Goal: Communication & Community: Share content

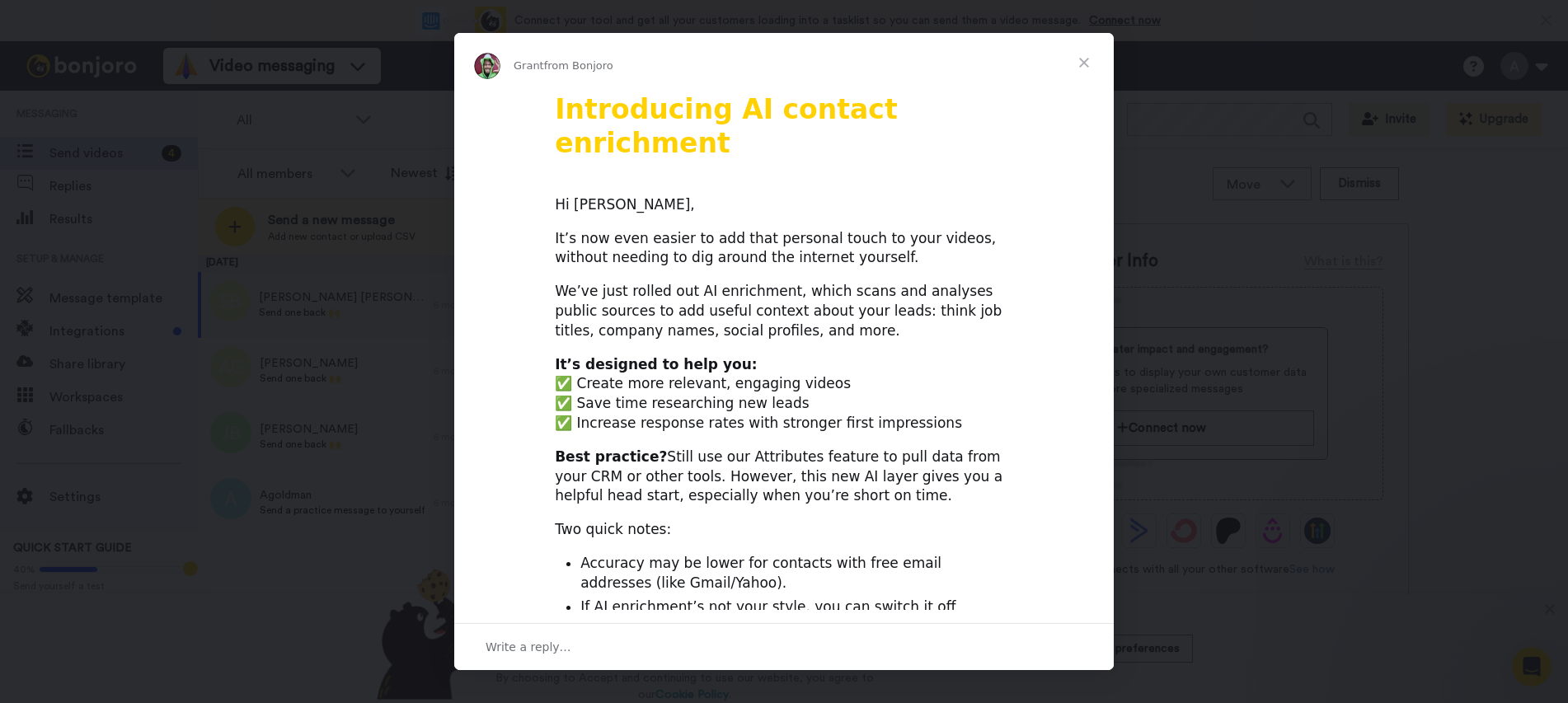
click at [1091, 62] on span "Close" at bounding box center [1085, 63] width 60 height 60
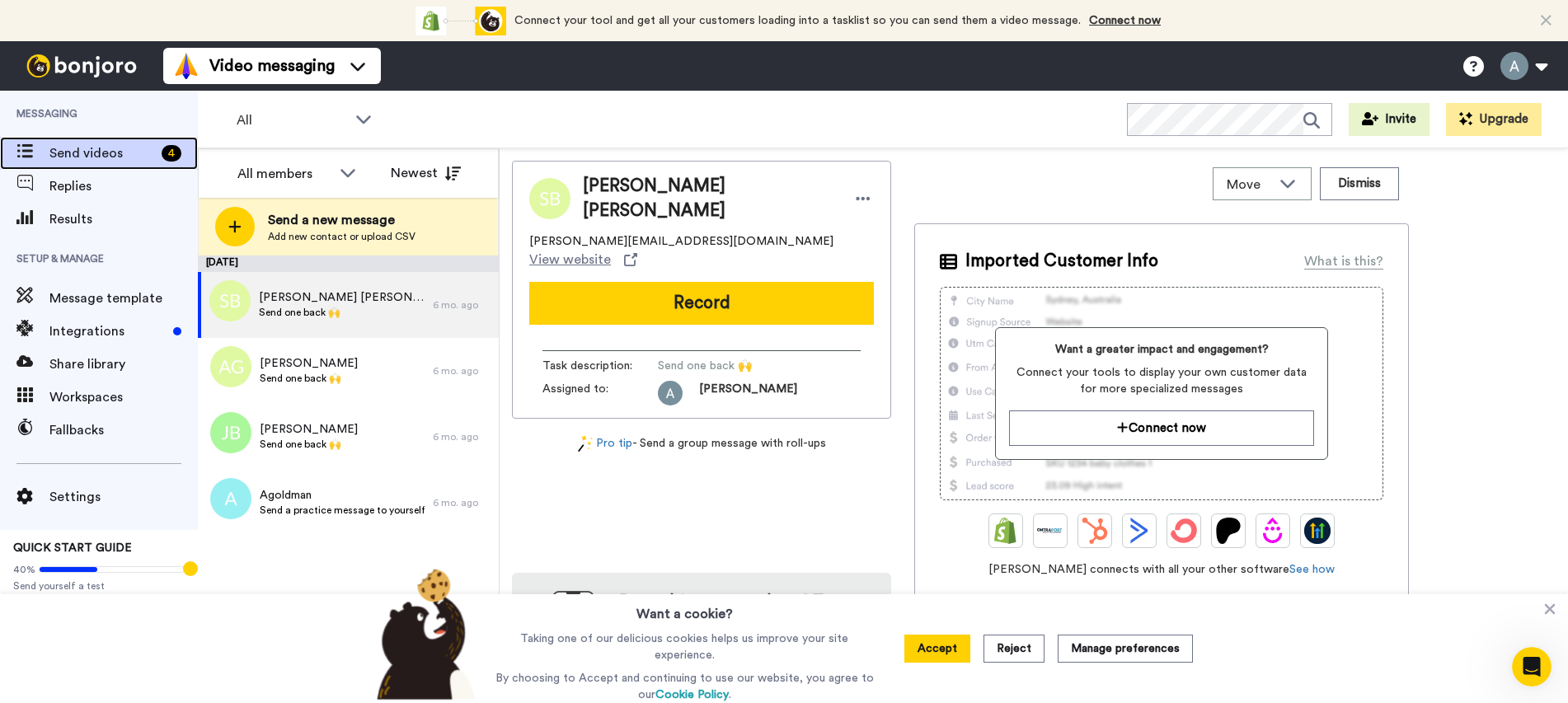
click at [95, 147] on span "Send videos" at bounding box center [102, 153] width 105 height 20
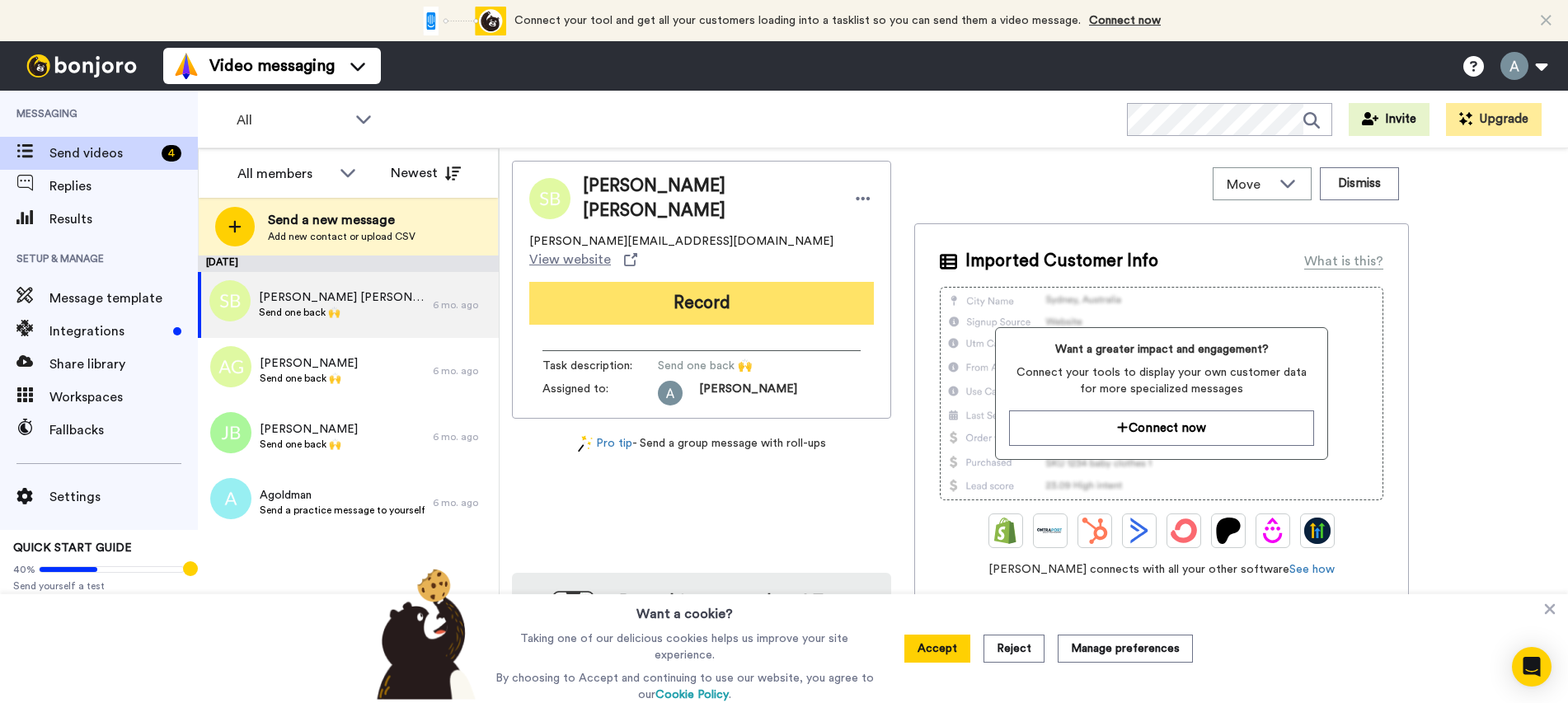
click at [707, 282] on button "Record" at bounding box center [701, 303] width 345 height 43
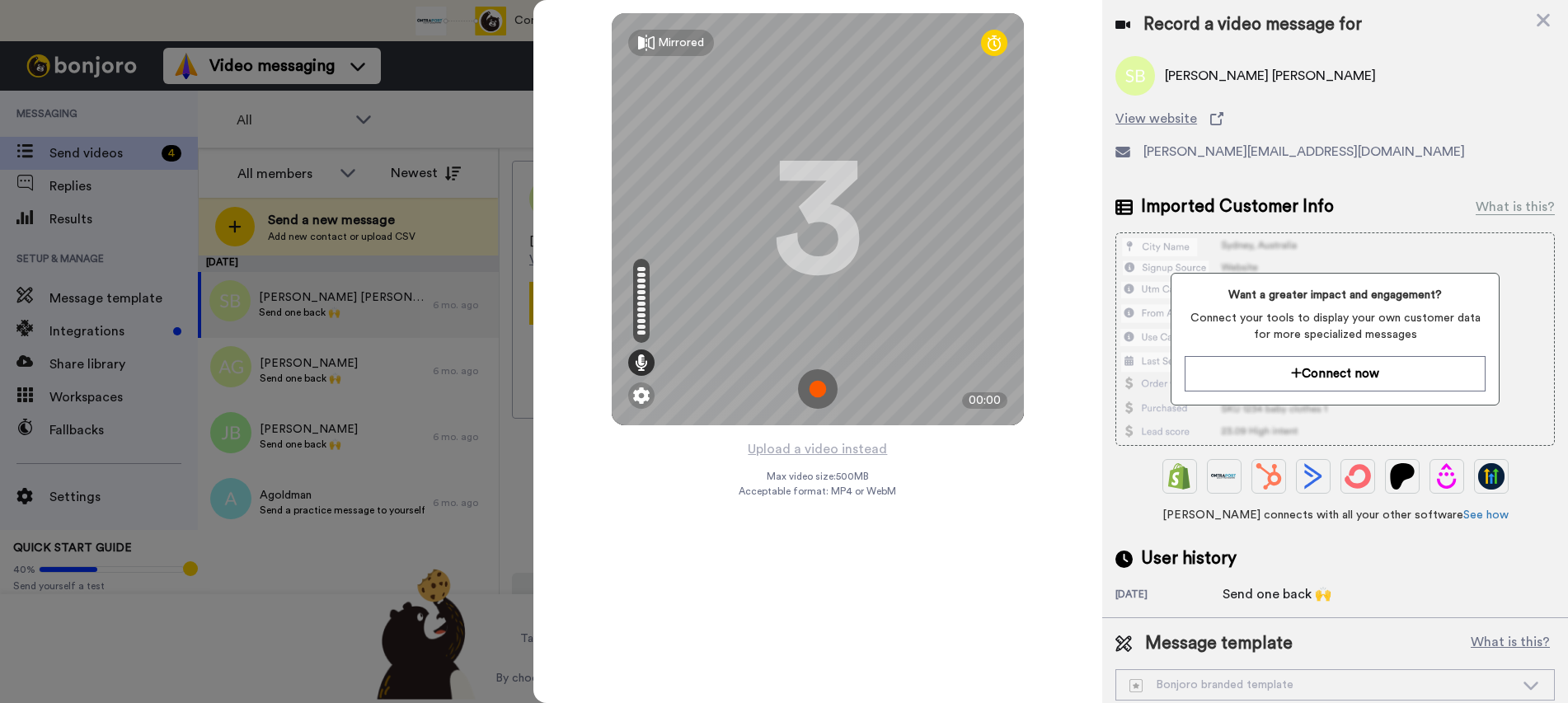
click at [813, 383] on img at bounding box center [818, 389] width 39 height 39
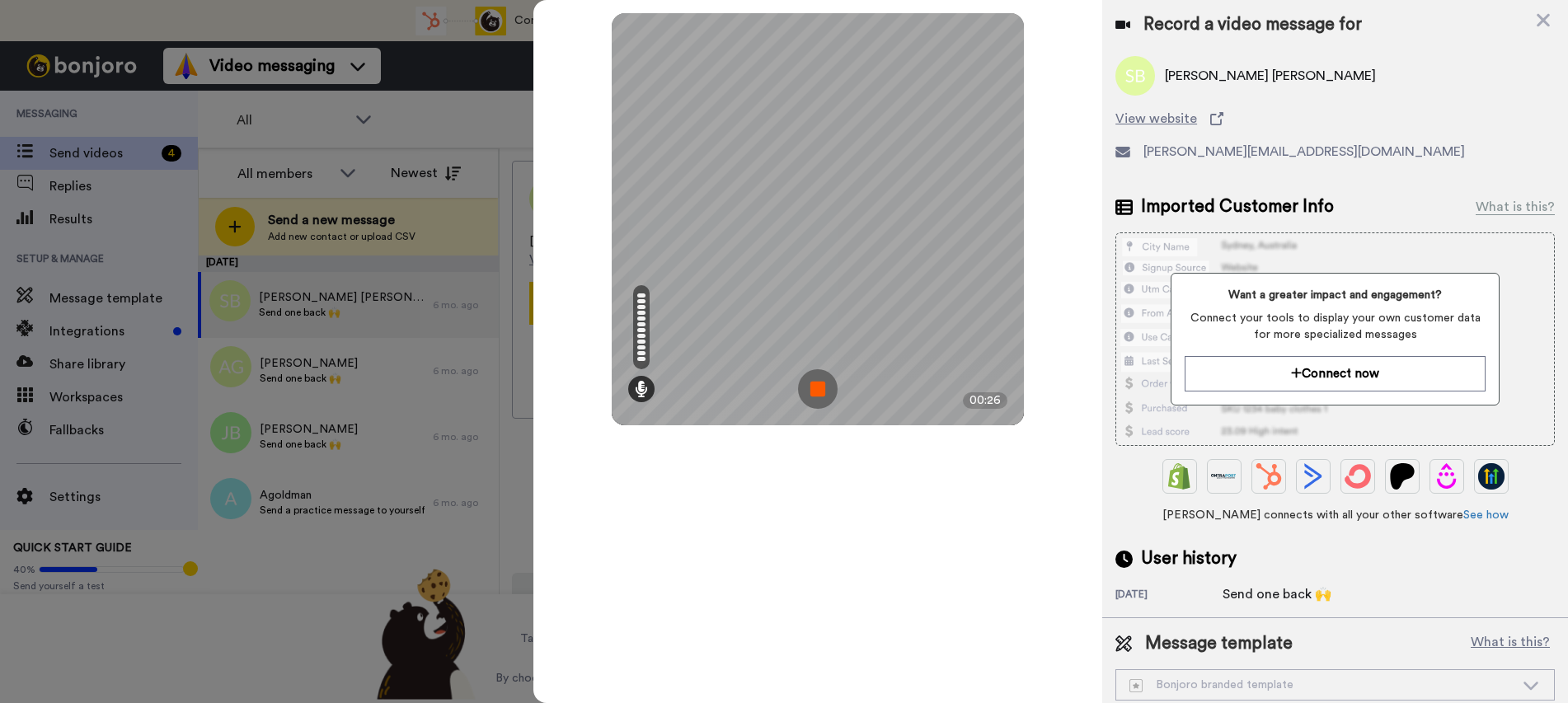
click at [817, 389] on img at bounding box center [818, 389] width 39 height 39
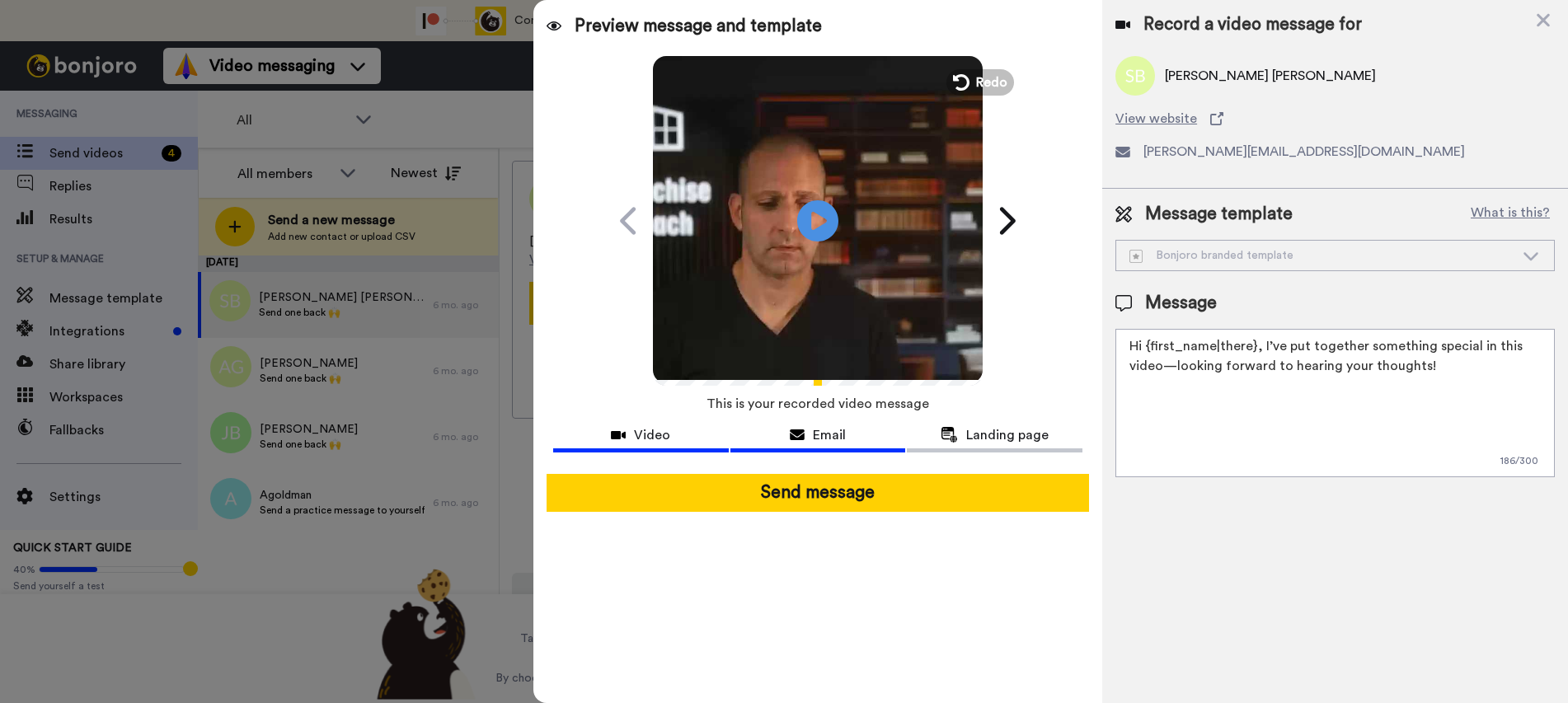
click at [840, 430] on span "Email" at bounding box center [829, 435] width 33 height 20
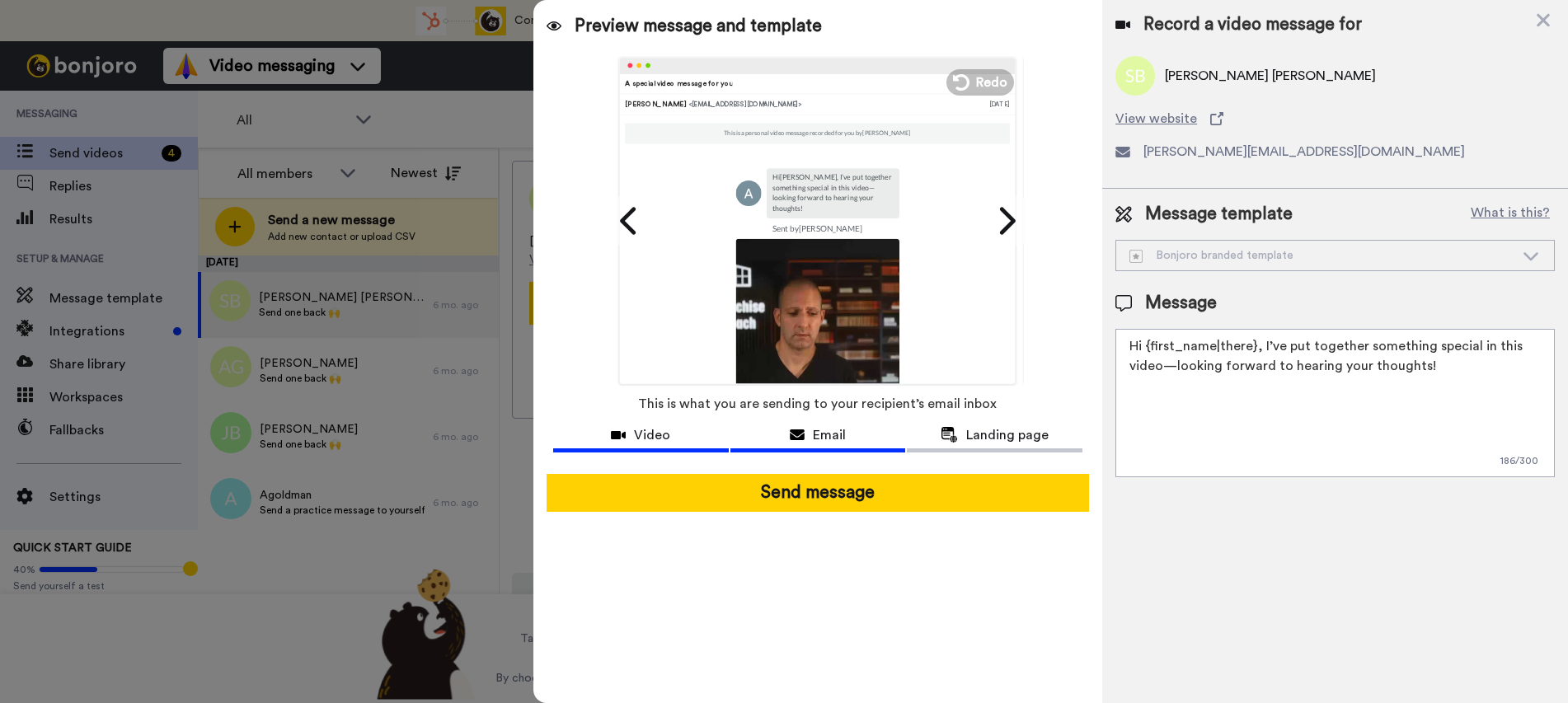
click at [654, 427] on span "Video" at bounding box center [652, 435] width 36 height 20
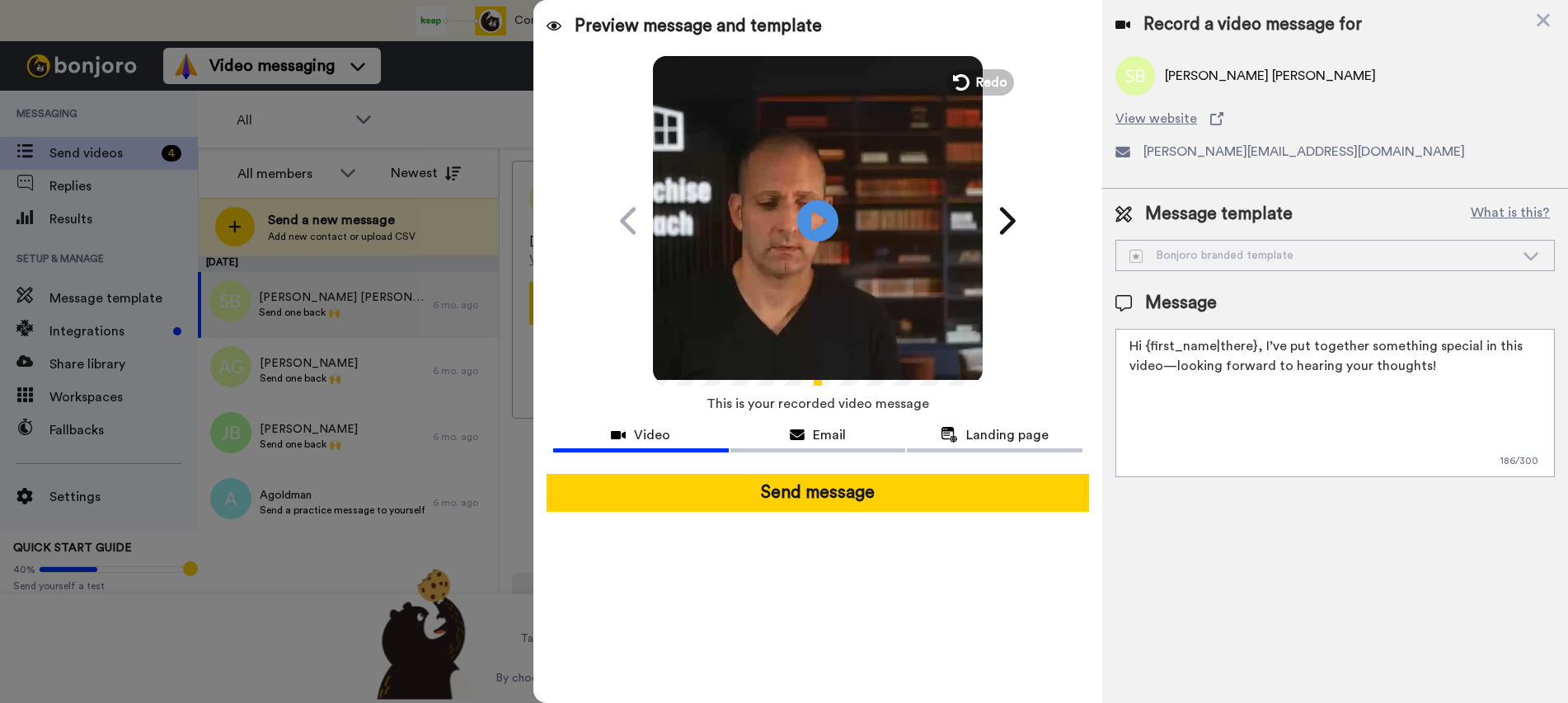
drag, startPoint x: 820, startPoint y: 280, endPoint x: 601, endPoint y: 334, distance: 225.6
click at [601, 334] on div "Preview message and template Play/Pause A special video message for you [PERSON…" at bounding box center [818, 351] width 569 height 703
click at [1053, 441] on div "Landing page" at bounding box center [995, 435] width 175 height 20
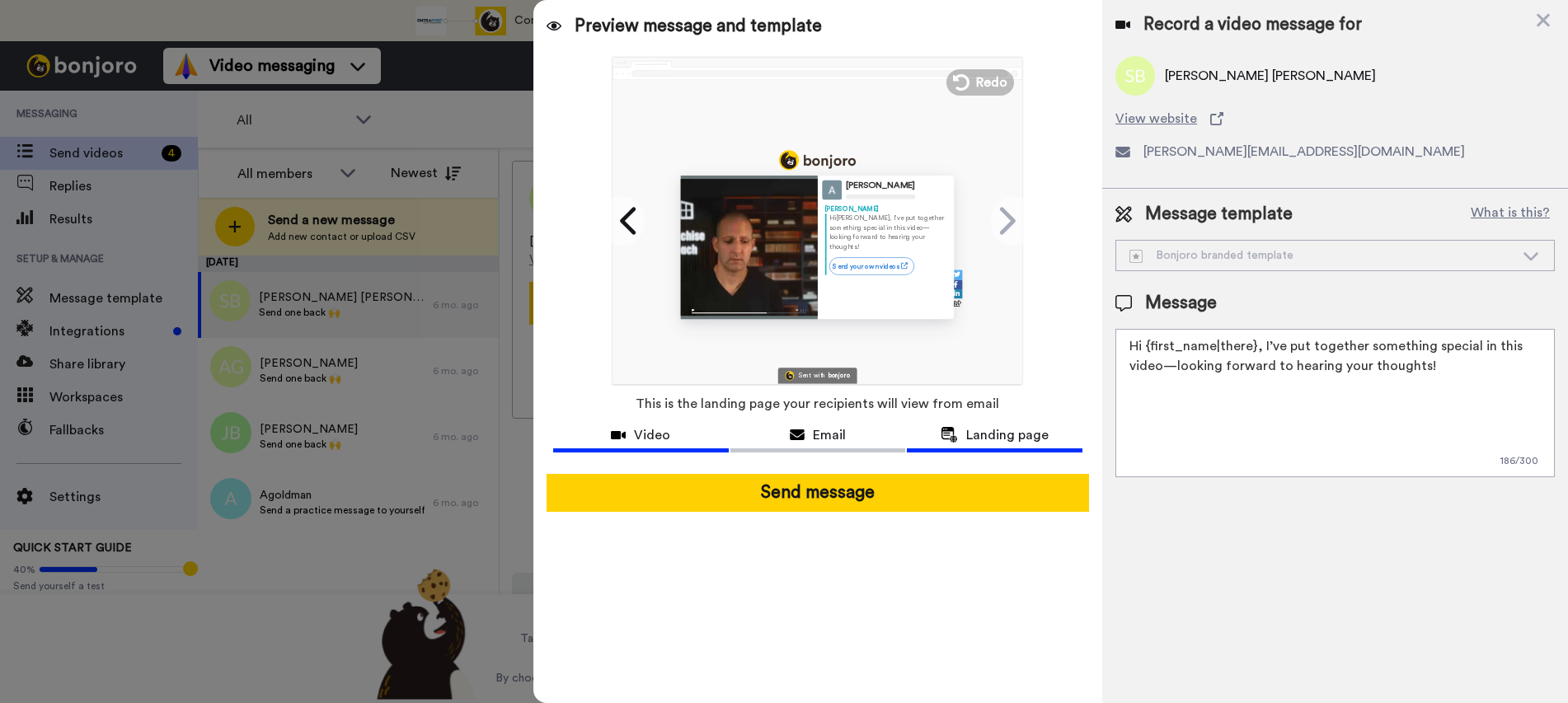
click at [622, 430] on icon at bounding box center [618, 435] width 15 height 13
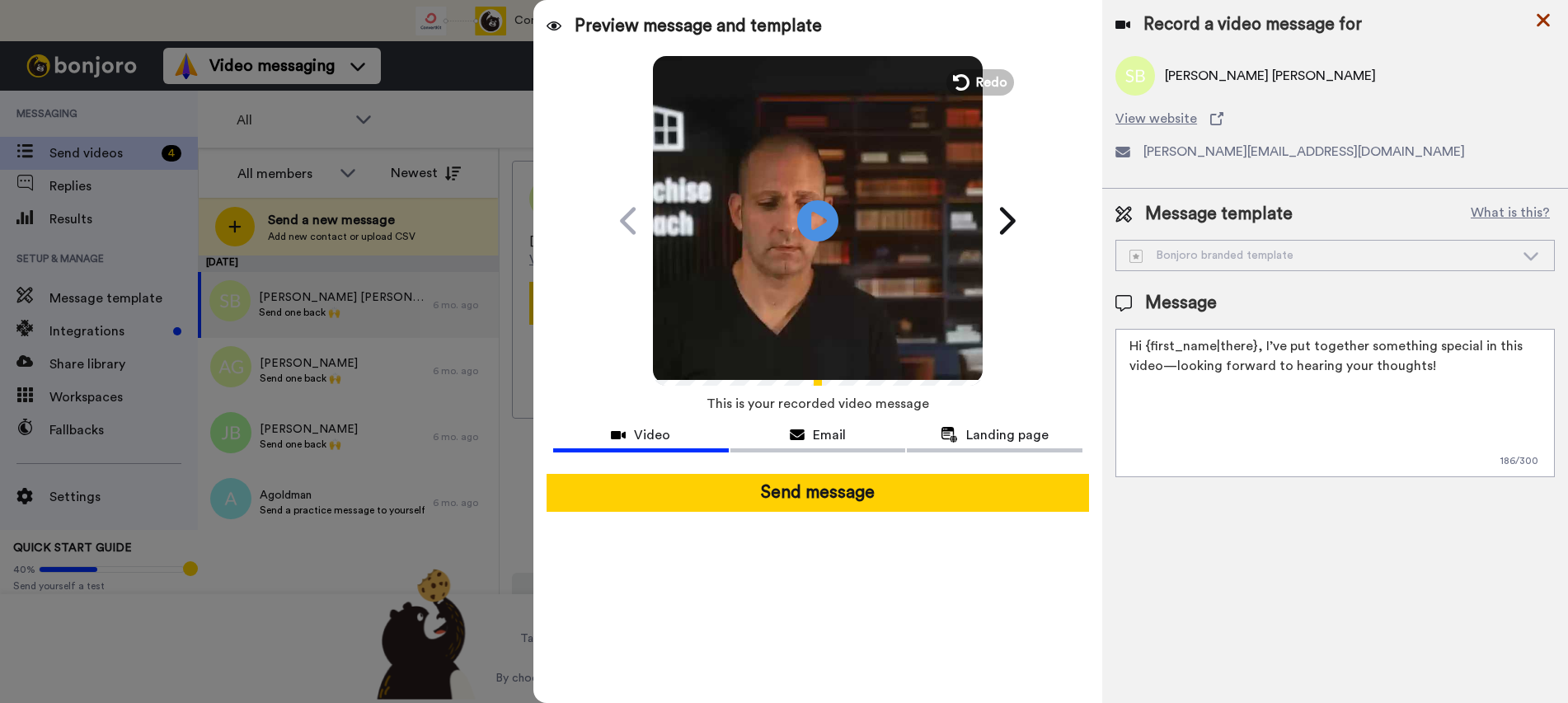
click at [1543, 22] on icon at bounding box center [1543, 19] width 17 height 20
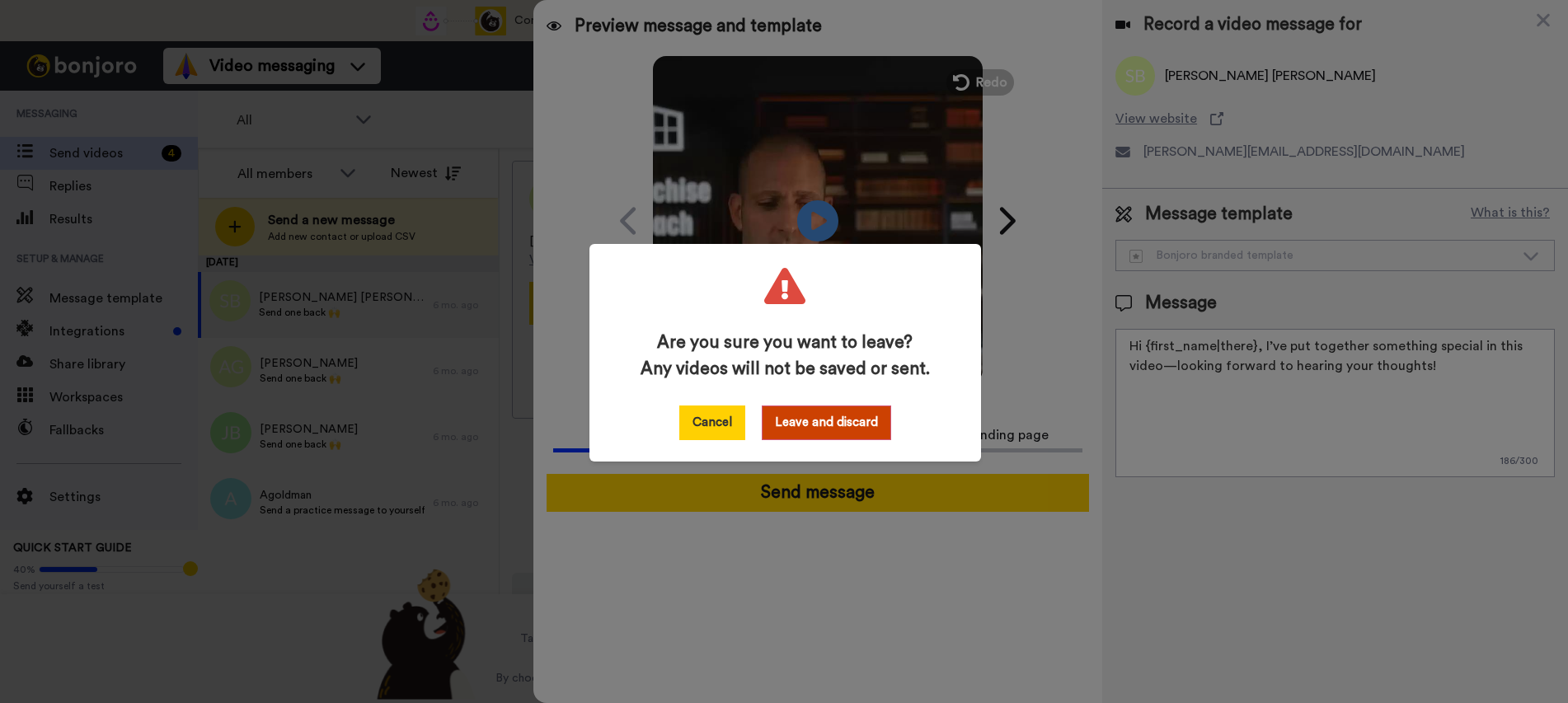
click at [703, 419] on button "Cancel" at bounding box center [712, 422] width 66 height 34
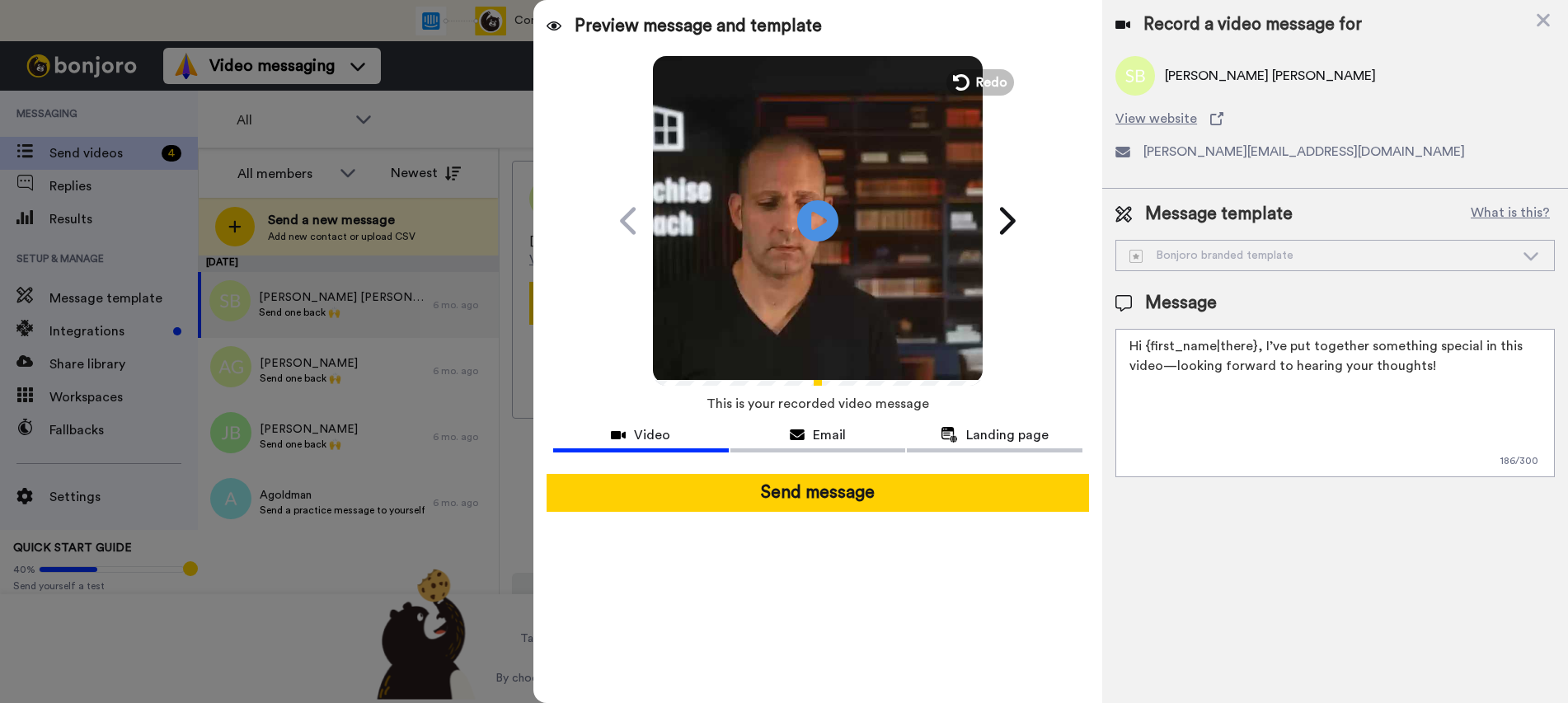
click at [1212, 82] on span "[PERSON_NAME] [PERSON_NAME]" at bounding box center [1271, 75] width 211 height 20
click at [1209, 76] on span "[PERSON_NAME] [PERSON_NAME]" at bounding box center [1271, 75] width 211 height 20
click at [1346, 257] on div "Bonjoro branded template" at bounding box center [1321, 255] width 385 height 17
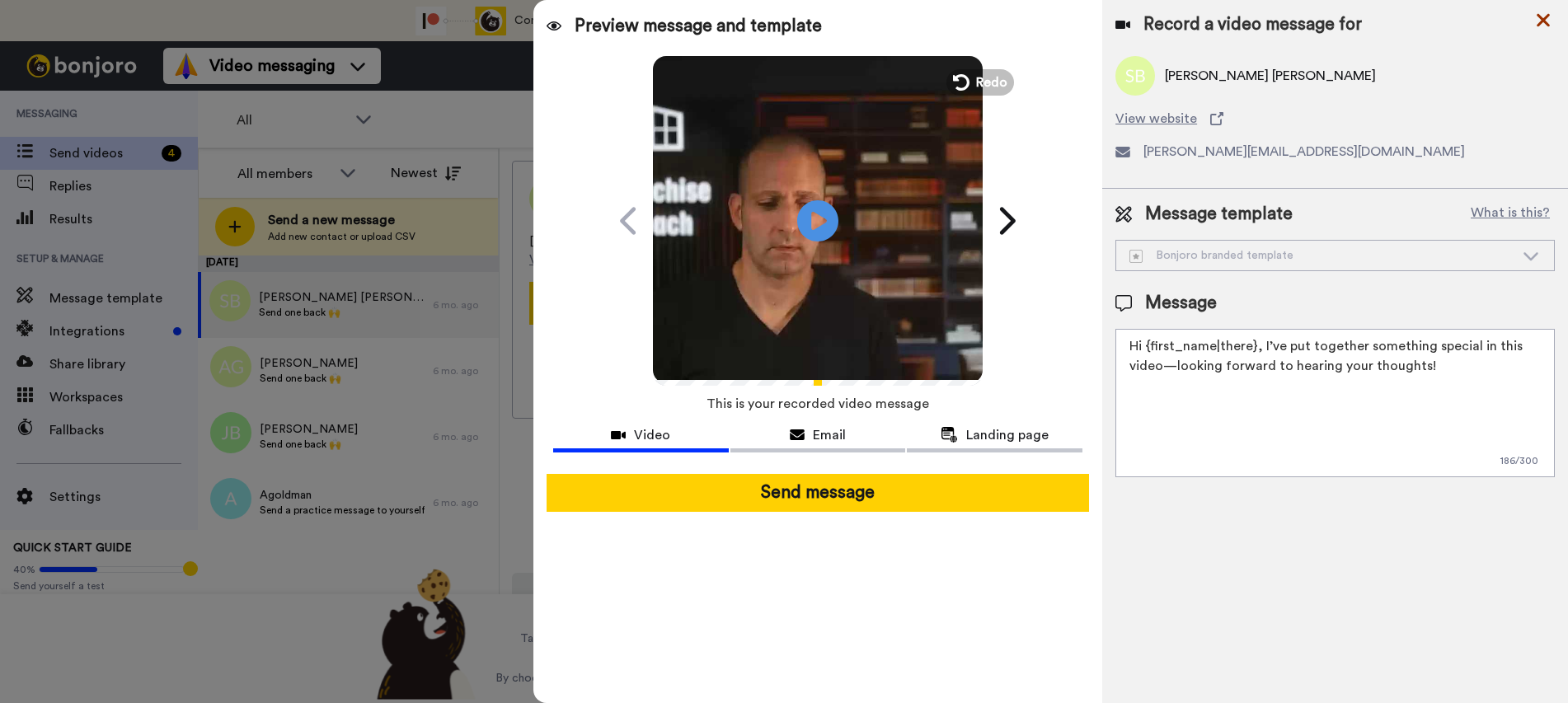
click at [1548, 24] on icon at bounding box center [1543, 20] width 13 height 13
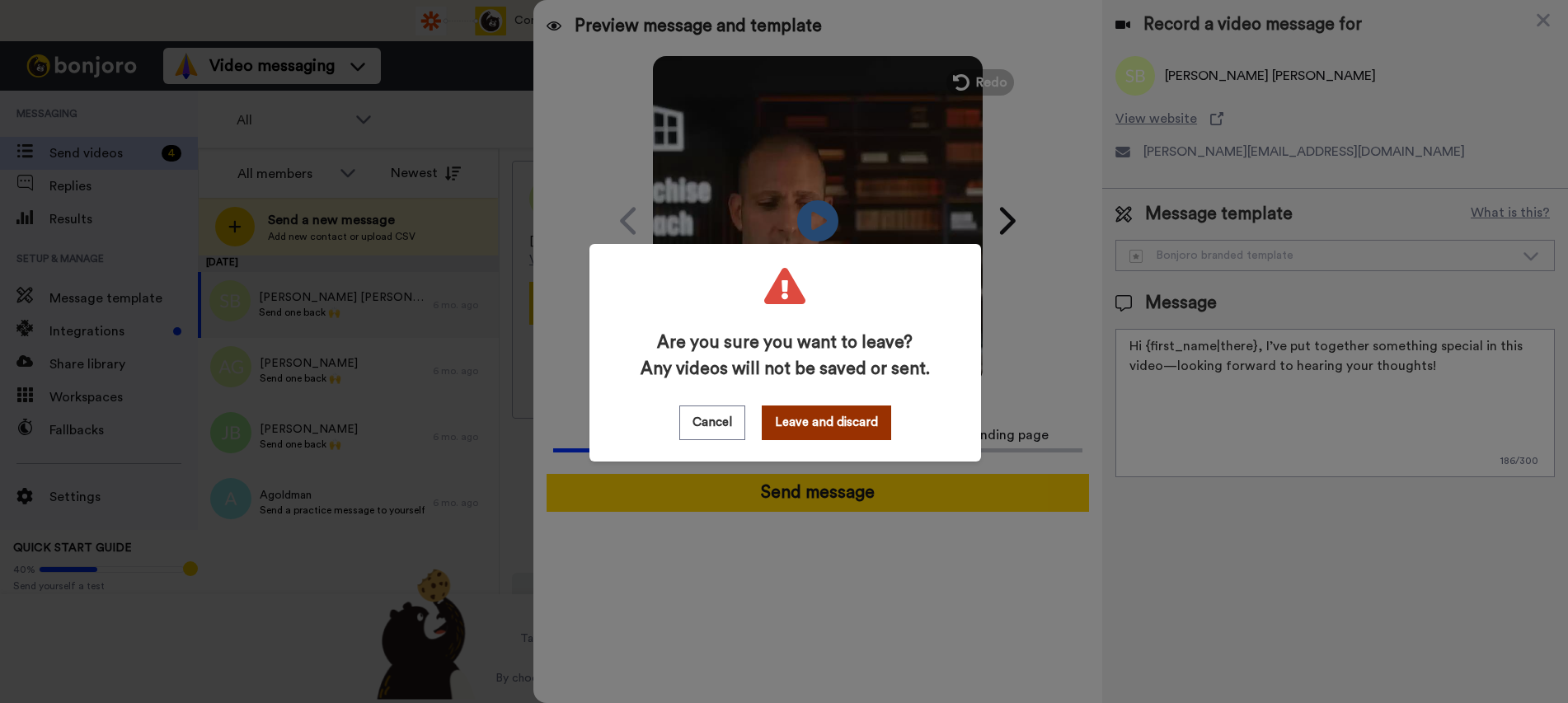
click at [810, 408] on button "Leave and discard" at bounding box center [827, 422] width 130 height 34
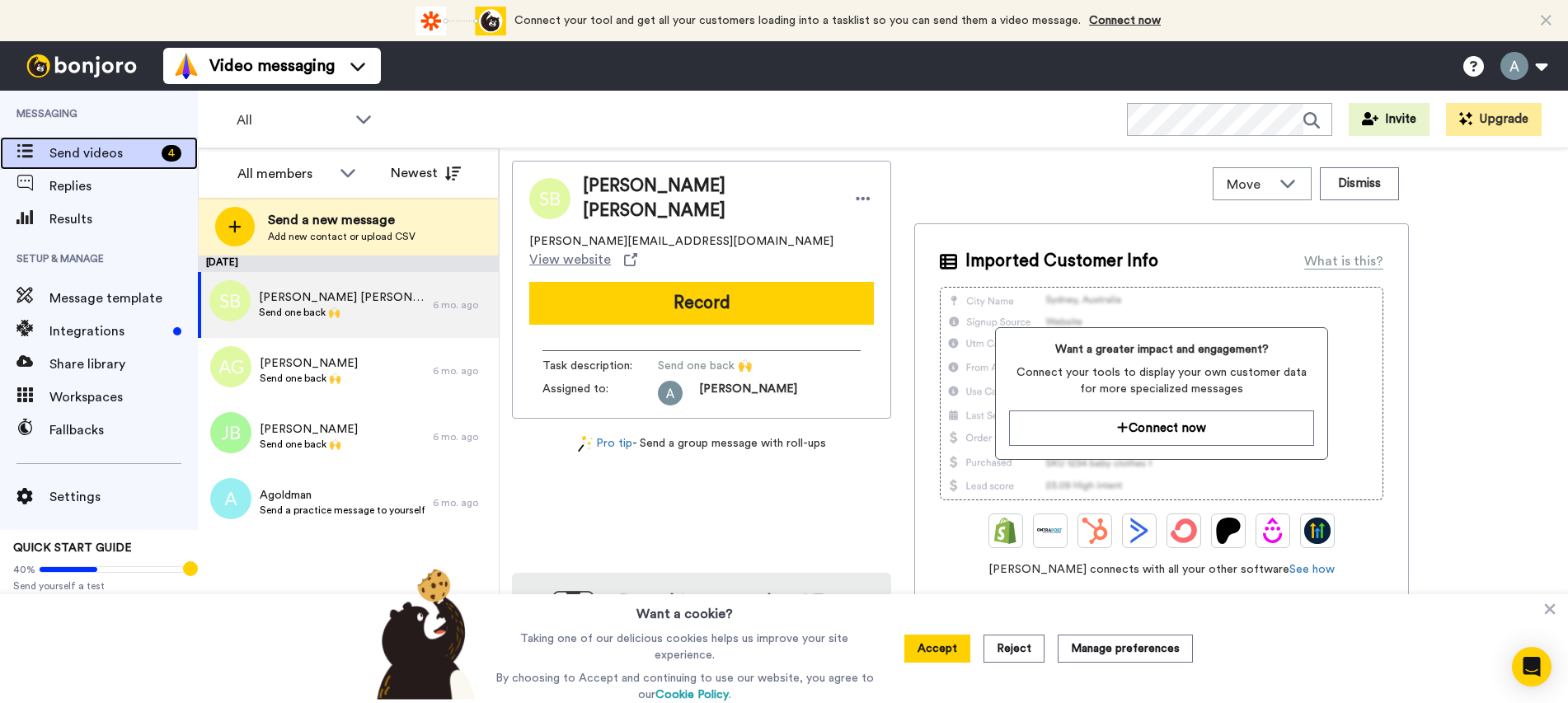
click at [73, 147] on span "Send videos" at bounding box center [102, 153] width 105 height 20
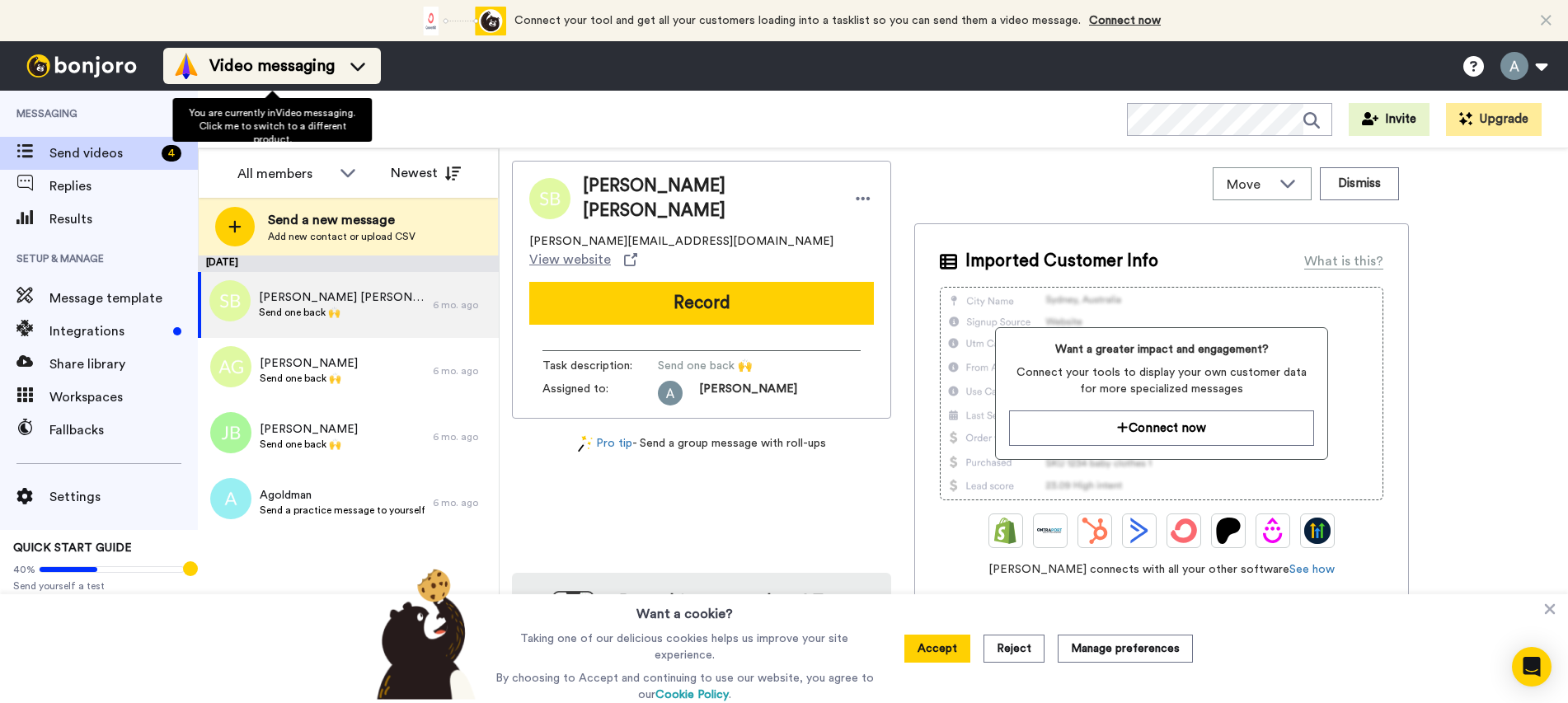
click at [273, 66] on span "Video messaging" at bounding box center [272, 66] width 125 height 23
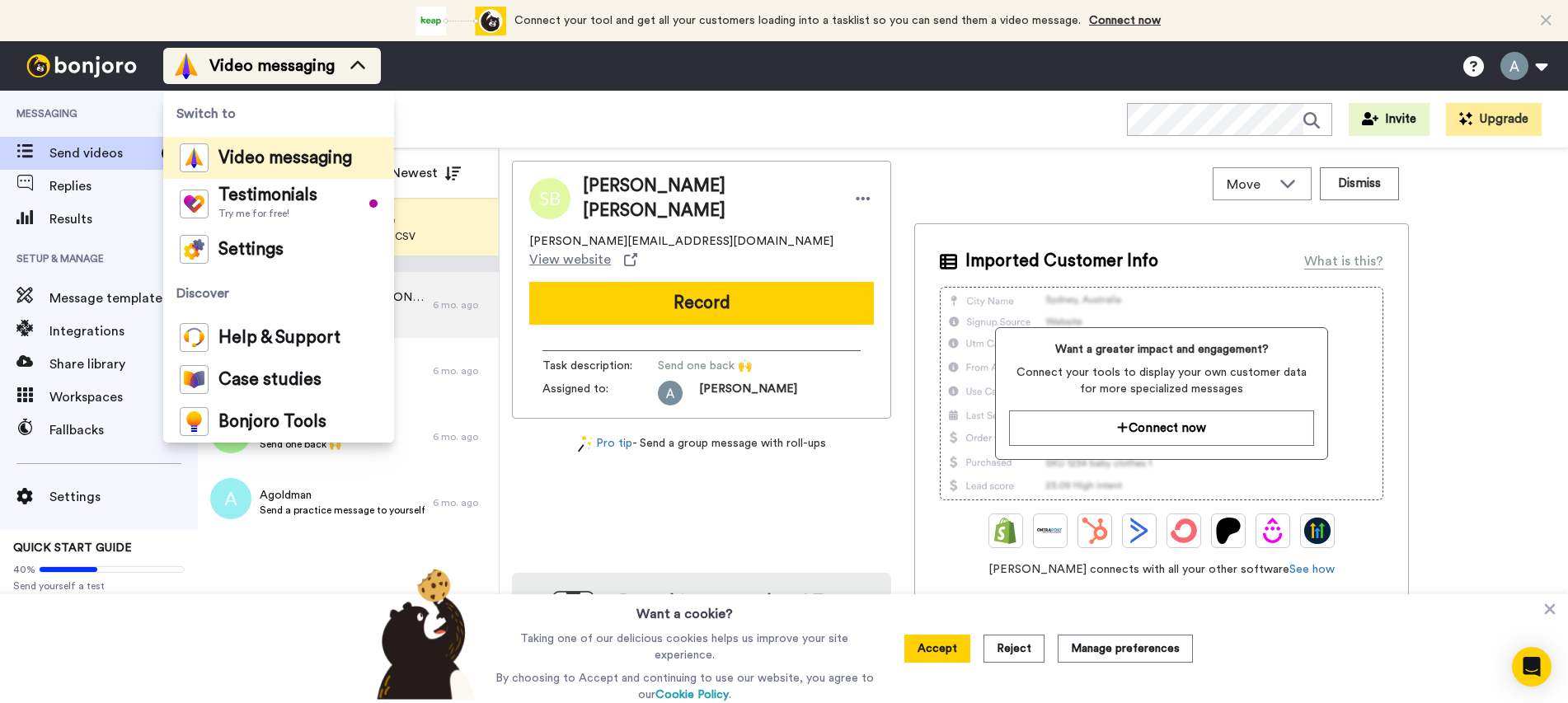
click at [273, 66] on span "Video messaging" at bounding box center [272, 66] width 125 height 23
